Goal: Communication & Community: Answer question/provide support

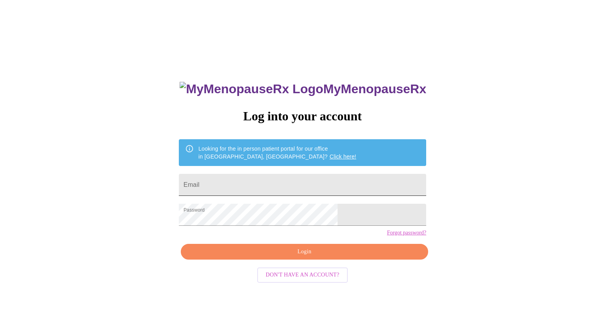
click at [265, 177] on input "Email" at bounding box center [302, 185] width 247 height 22
type input "[EMAIL_ADDRESS][DOMAIN_NAME]"
click at [294, 257] on span "Login" at bounding box center [304, 252] width 229 height 10
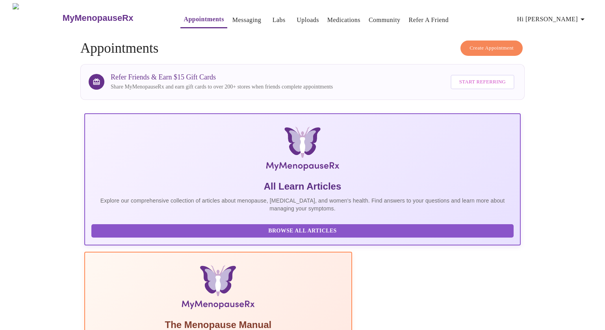
click at [232, 16] on link "Messaging" at bounding box center [246, 20] width 29 height 11
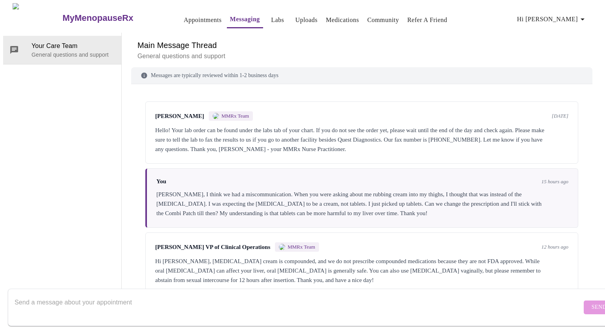
scroll to position [1, 0]
click at [282, 257] on div "Hi [PERSON_NAME], [MEDICAL_DATA] cream is compounded, and we do not prescribe c…" at bounding box center [361, 271] width 413 height 28
click at [206, 295] on textarea "Send a message about your appointment" at bounding box center [298, 307] width 567 height 25
type textarea "Thank you for the prompt reply. I'm still learning, of course. I will stick wit…"
click at [591, 303] on span "Send" at bounding box center [598, 308] width 15 height 10
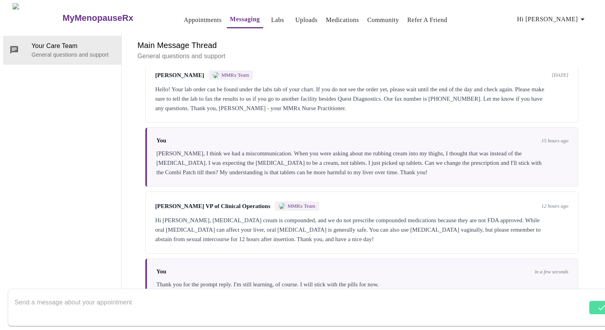
scroll to position [0, 0]
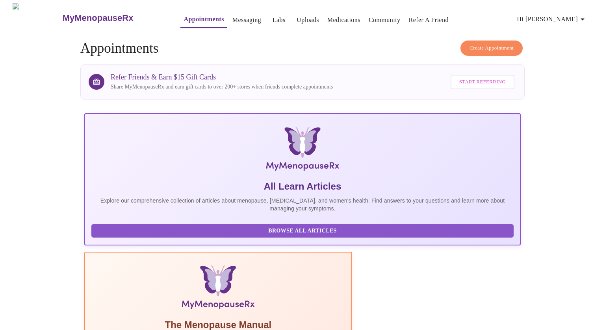
click at [585, 18] on icon "button" at bounding box center [581, 19] width 9 height 9
click at [568, 34] on li "Billing" at bounding box center [572, 31] width 36 height 14
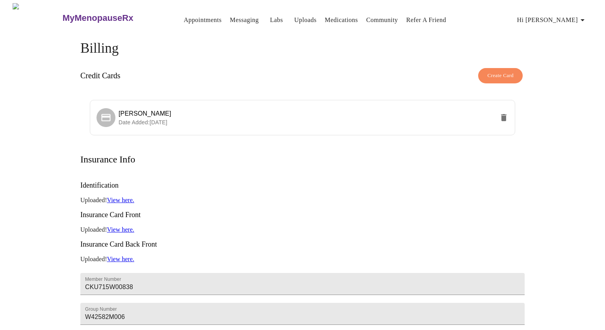
click at [586, 17] on icon "button" at bounding box center [581, 19] width 9 height 9
click at [572, 44] on li "Invoices" at bounding box center [572, 45] width 36 height 14
